Goal: Transaction & Acquisition: Purchase product/service

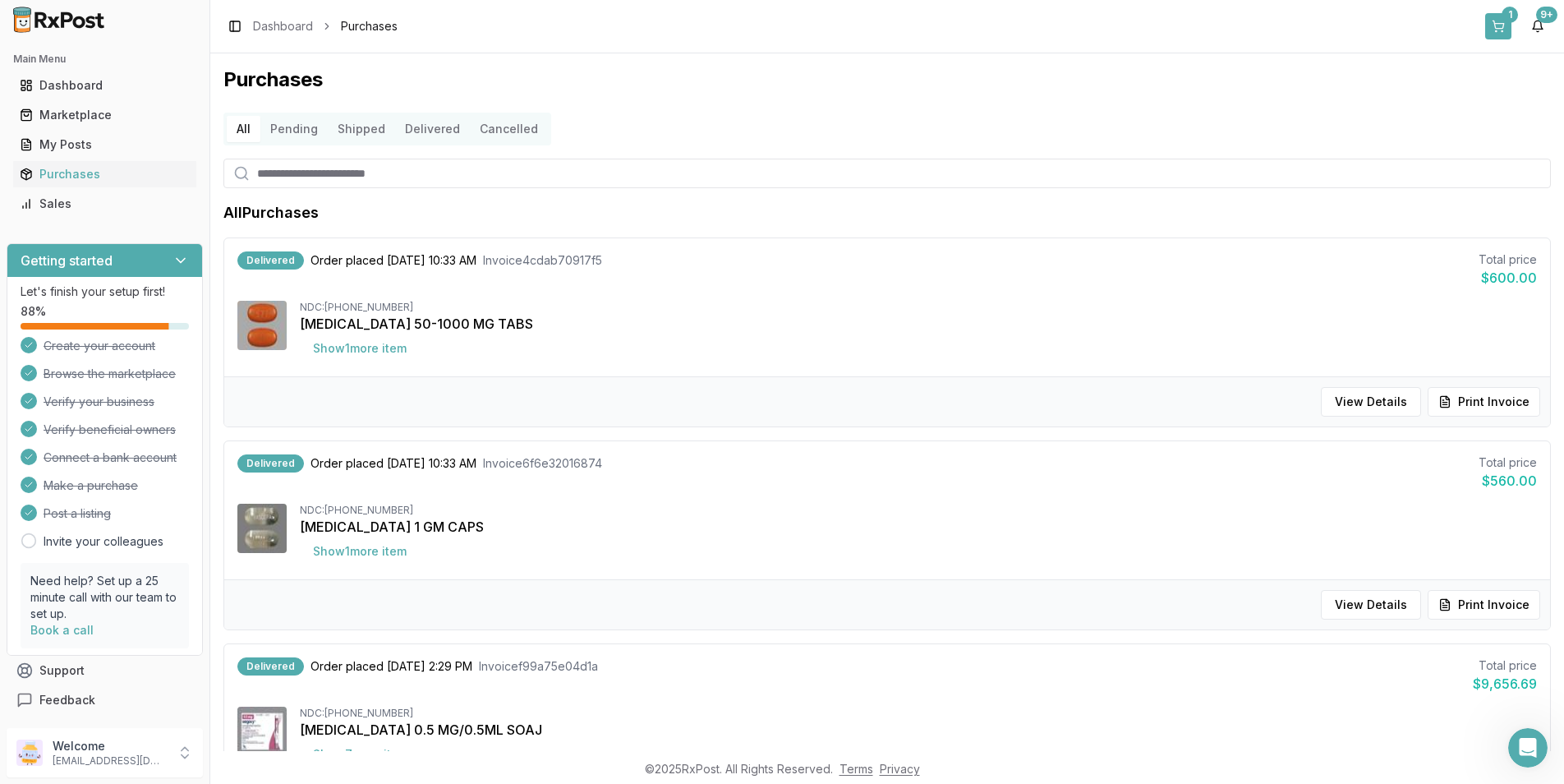
click at [1492, 20] on button "1" at bounding box center [1499, 26] width 26 height 26
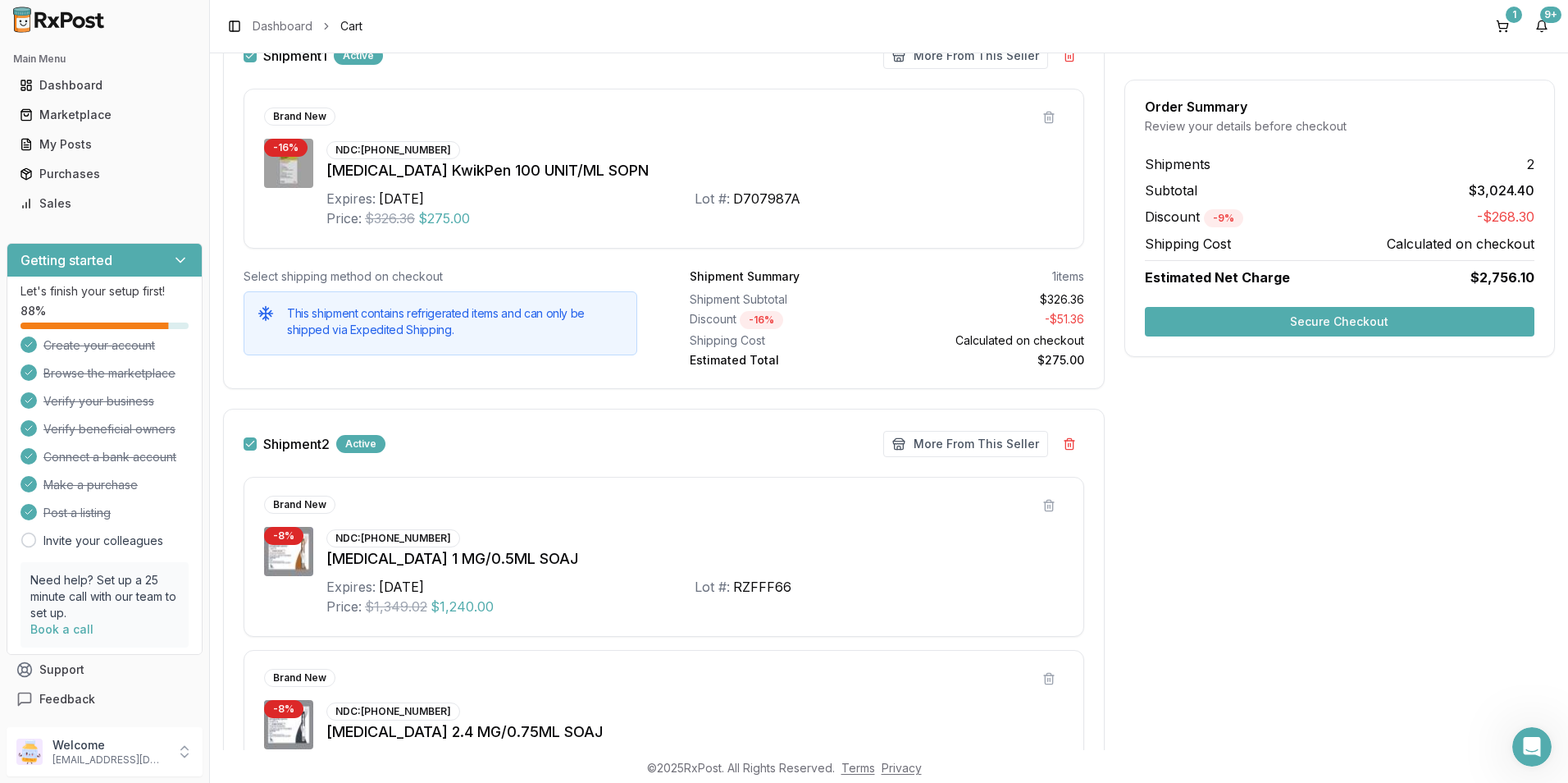
scroll to position [207, 0]
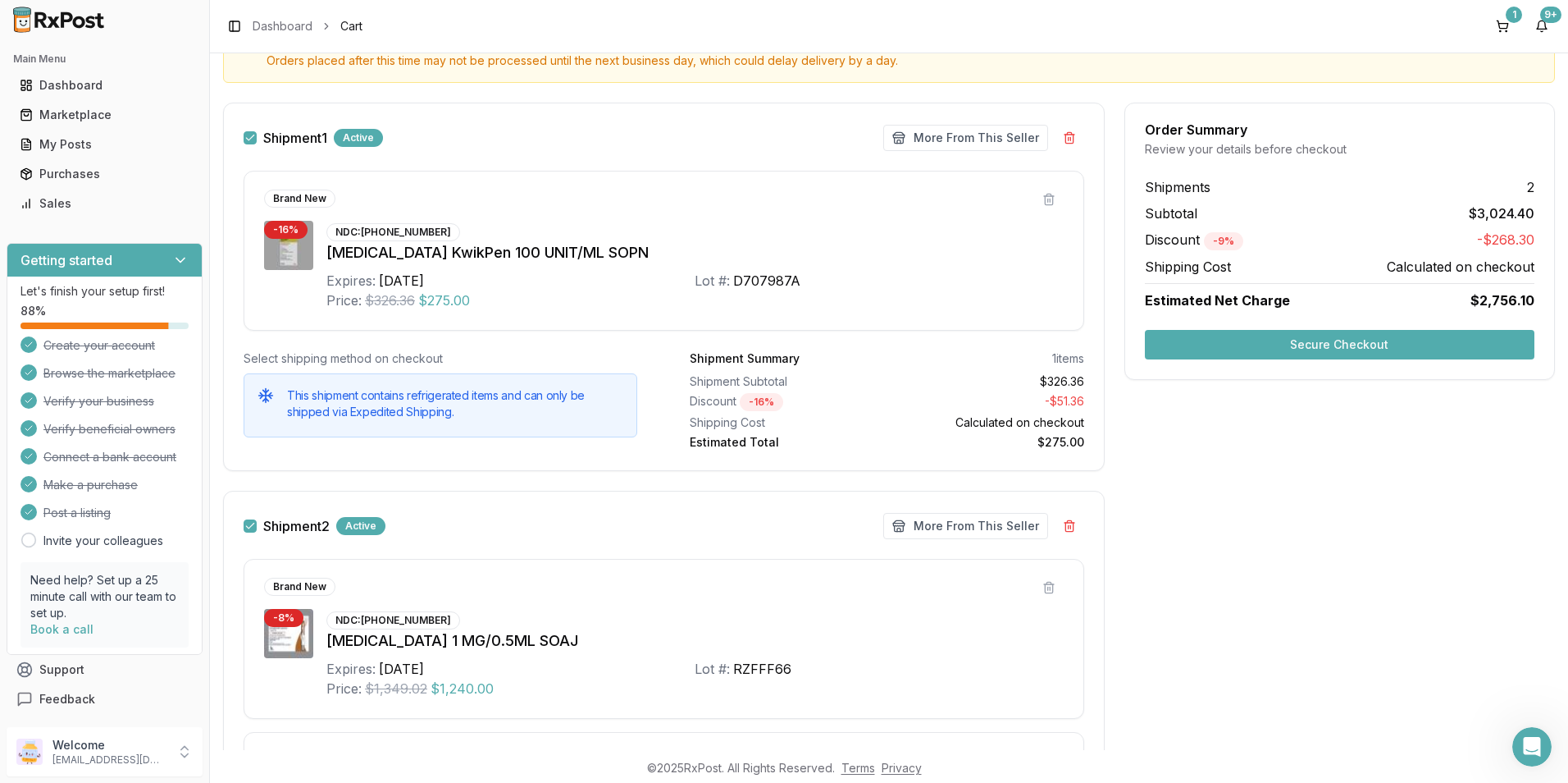
click at [1283, 351] on button "Secure Checkout" at bounding box center [1339, 345] width 389 height 30
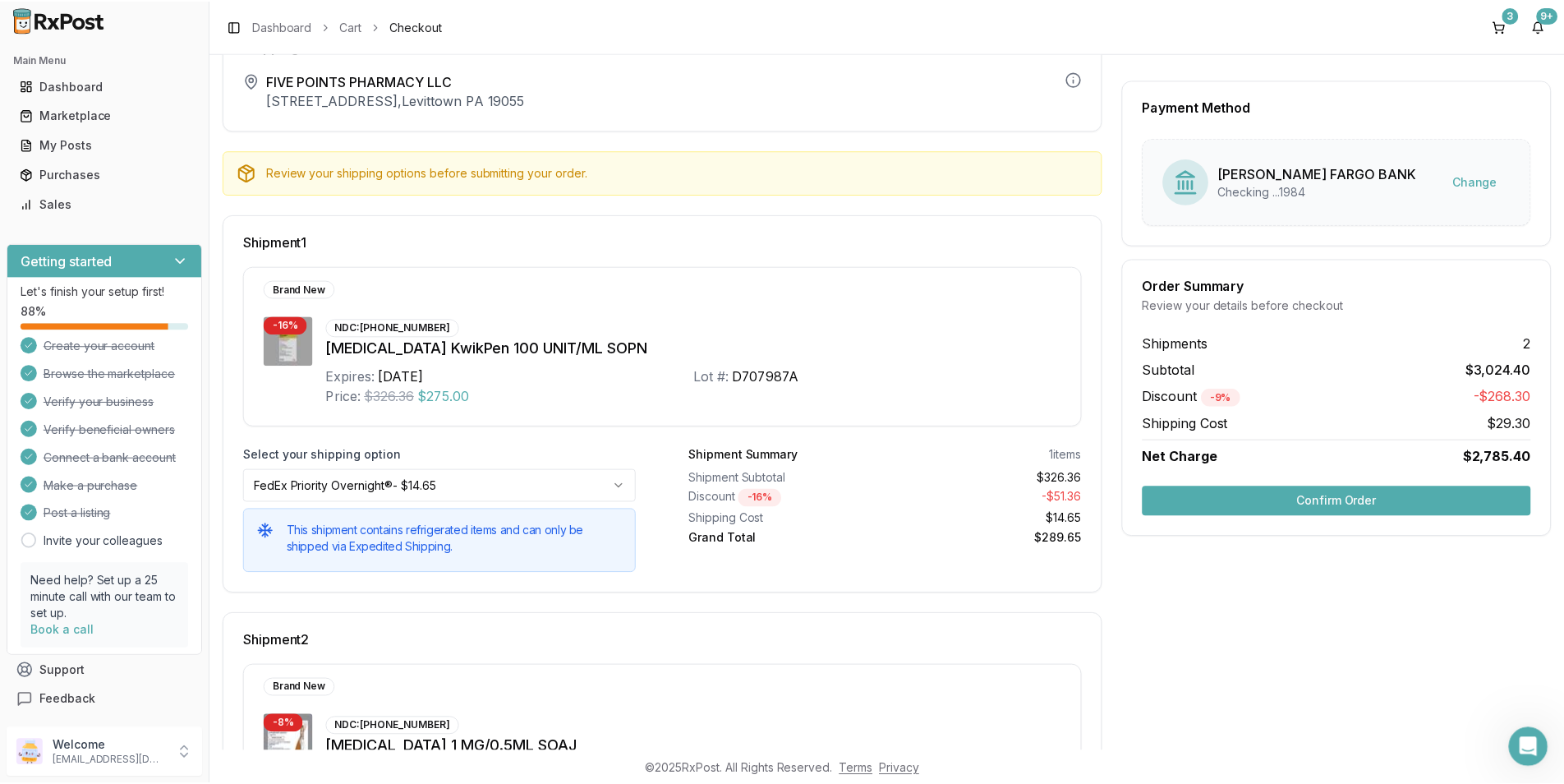
scroll to position [82, 0]
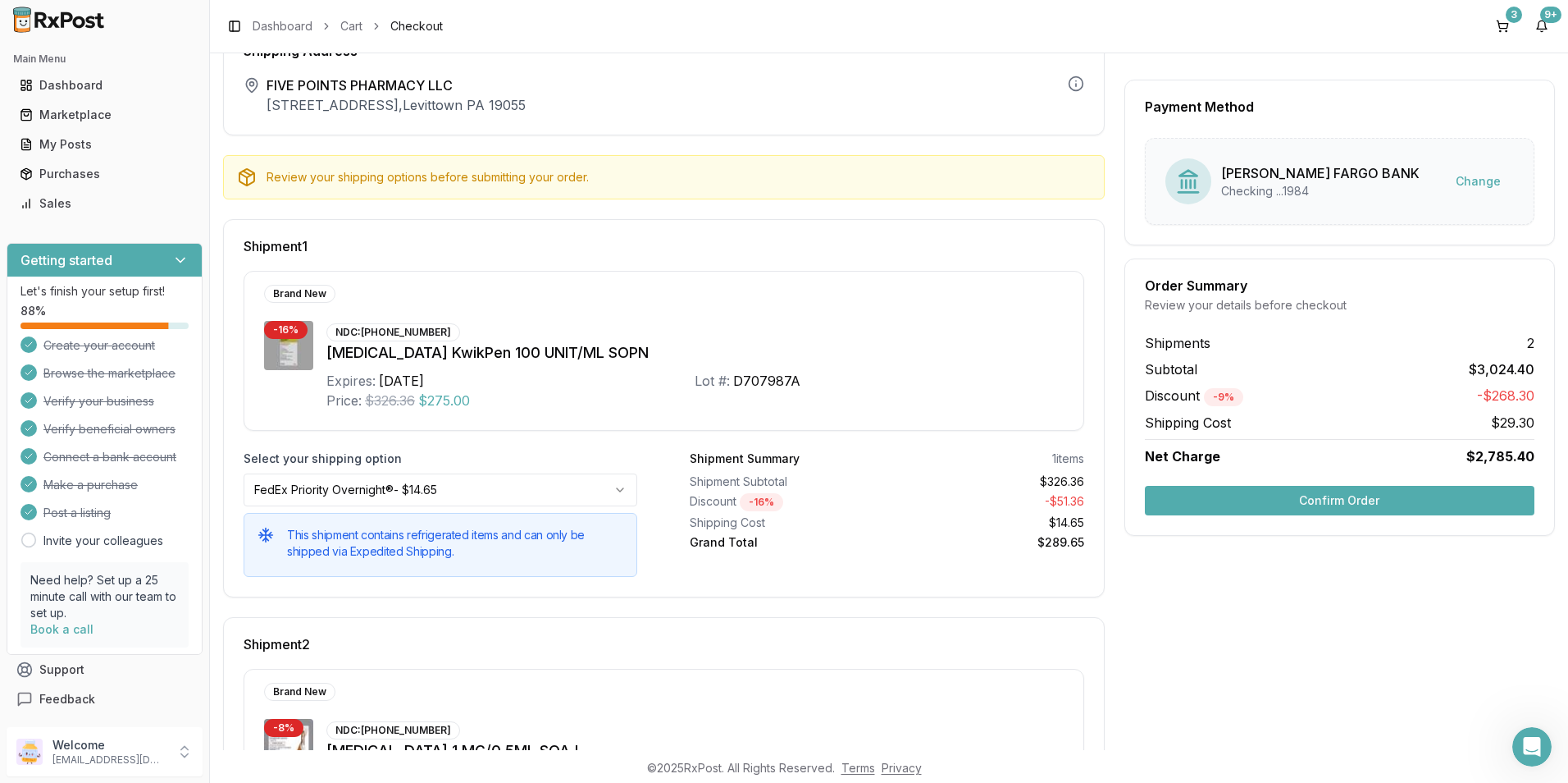
click at [1254, 503] on button "Confirm Order" at bounding box center [1339, 500] width 389 height 30
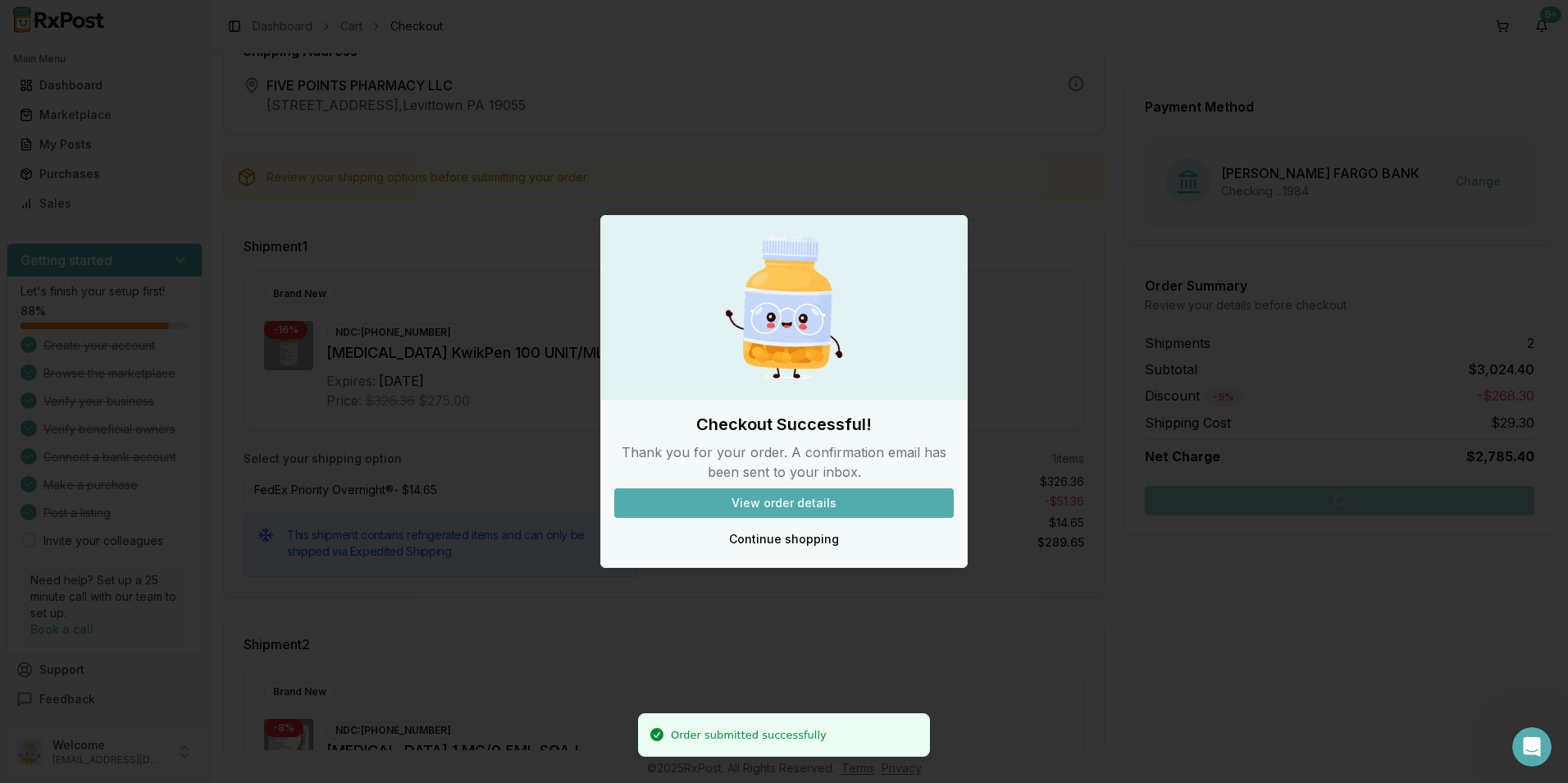
click at [739, 498] on button "View order details" at bounding box center [784, 503] width 339 height 30
